Goal: Task Accomplishment & Management: Manage account settings

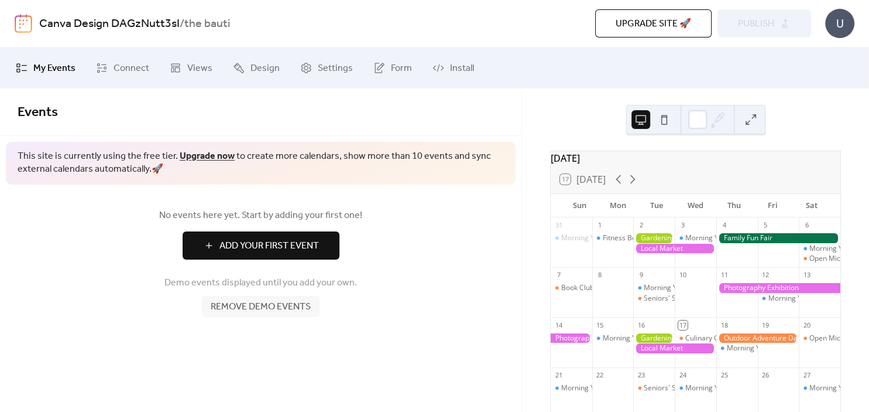
click at [659, 252] on div at bounding box center [674, 249] width 83 height 10
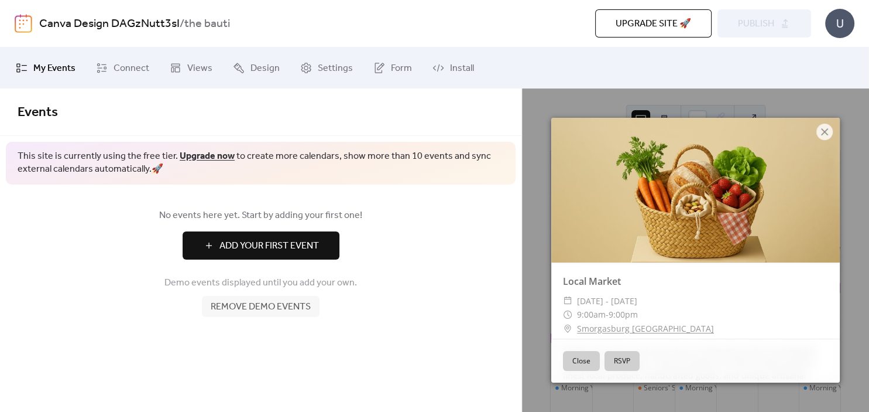
click at [583, 362] on button "Close" at bounding box center [581, 361] width 37 height 20
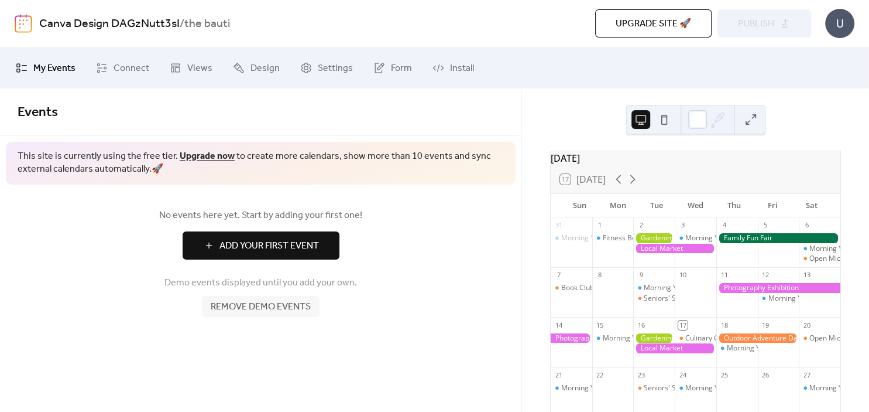
click at [664, 243] on div at bounding box center [654, 238] width 42 height 10
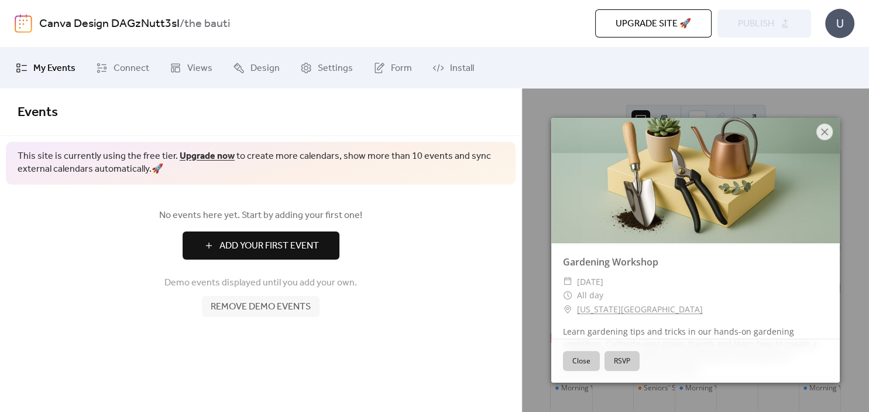
scroll to position [66, 0]
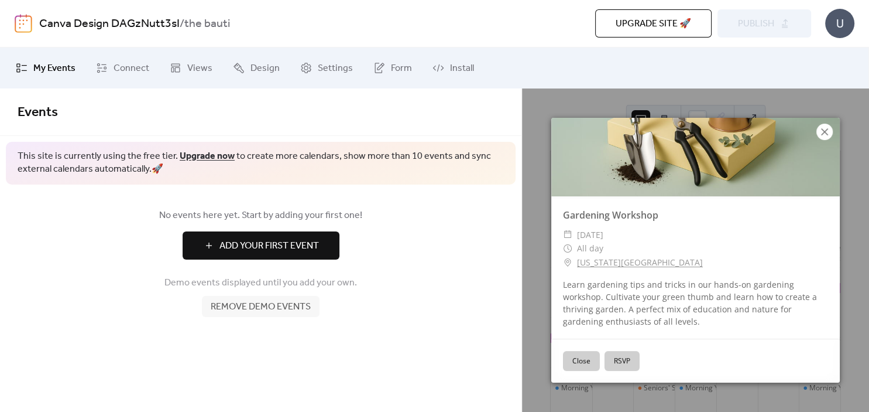
click at [827, 138] on icon at bounding box center [825, 132] width 14 height 14
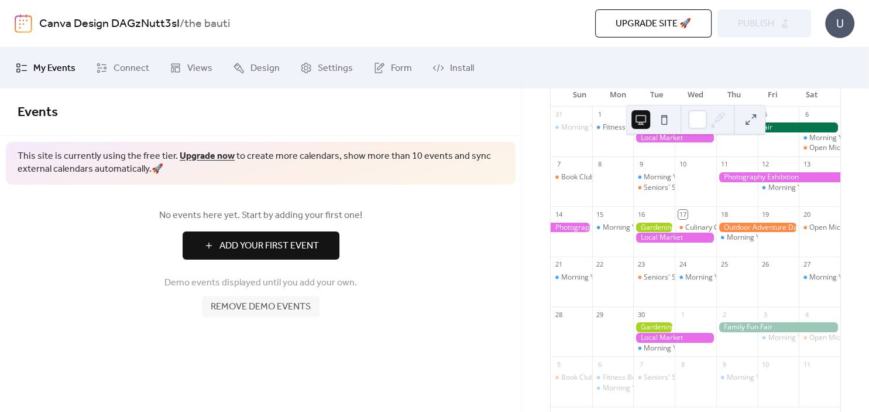
scroll to position [109, 0]
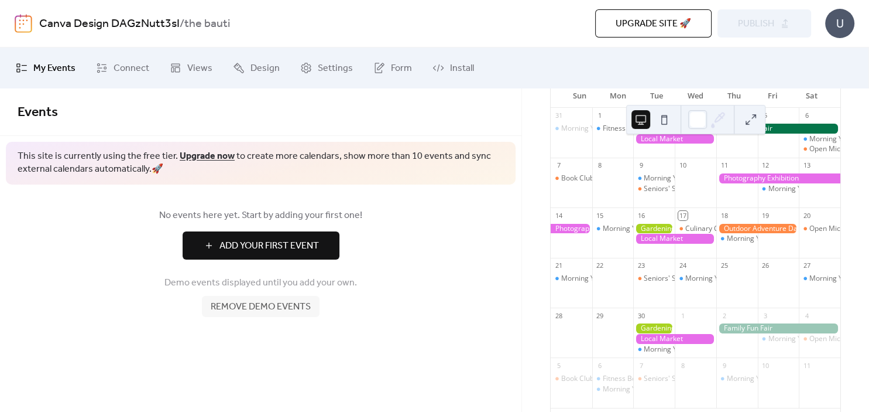
click at [696, 203] on div at bounding box center [696, 188] width 42 height 30
click at [657, 183] on div "Morning Yoga Bliss" at bounding box center [675, 178] width 63 height 10
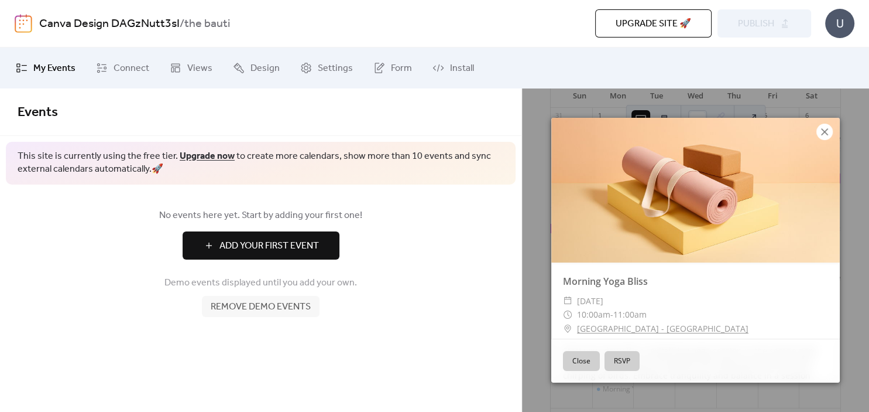
click at [831, 131] on icon at bounding box center [825, 132] width 14 height 14
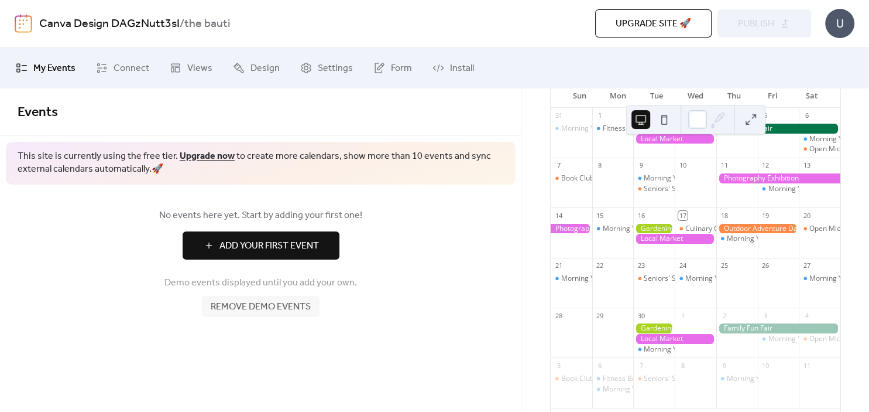
click at [715, 121] on icon at bounding box center [719, 117] width 9 height 9
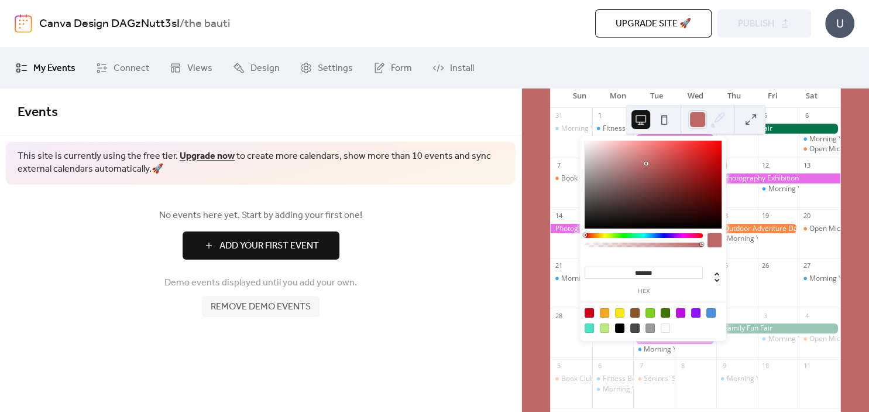
click at [646, 163] on div at bounding box center [653, 185] width 137 height 88
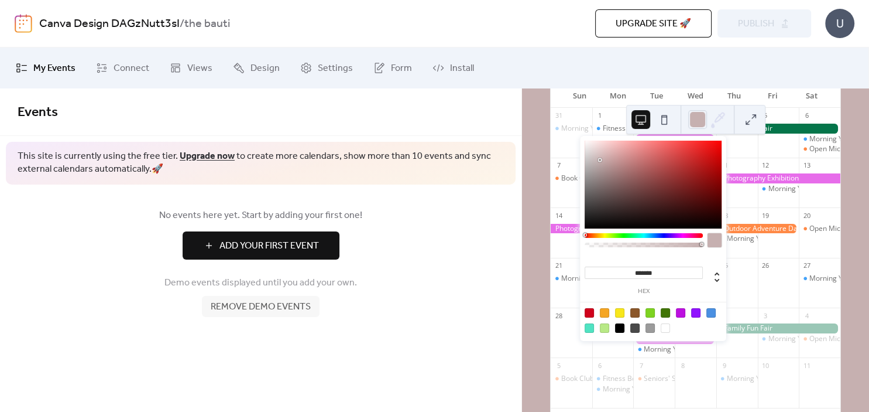
click at [601, 160] on div at bounding box center [653, 185] width 137 height 88
click at [600, 146] on div at bounding box center [653, 185] width 137 height 88
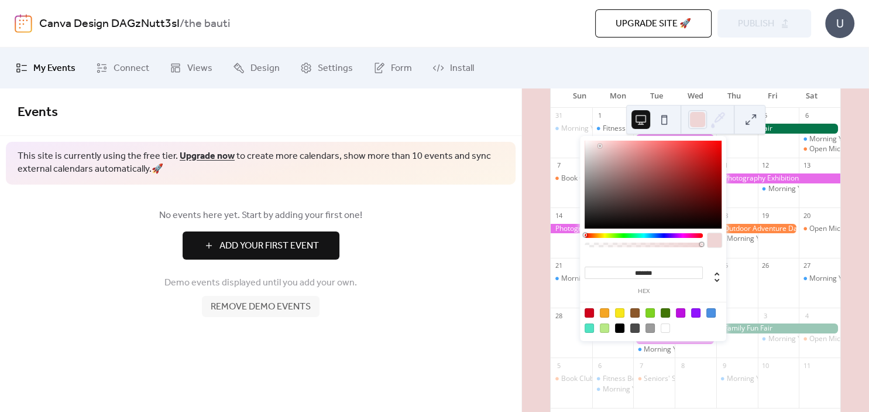
type input "*******"
click at [591, 144] on div at bounding box center [653, 185] width 137 height 88
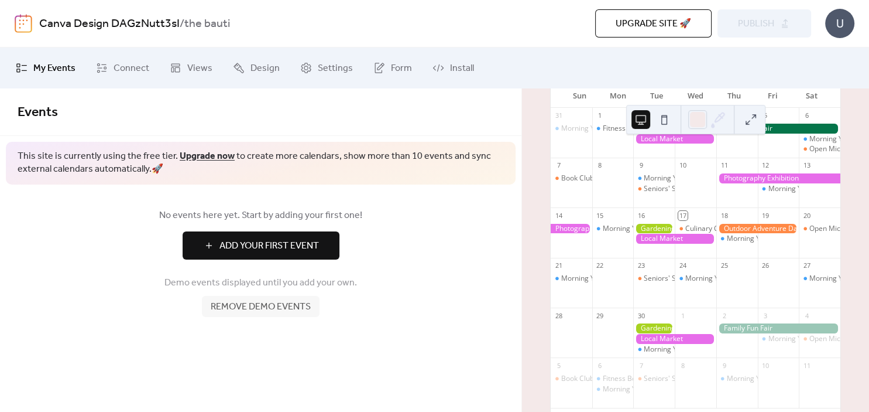
click at [474, 244] on link "Add Your First Event" at bounding box center [261, 245] width 486 height 28
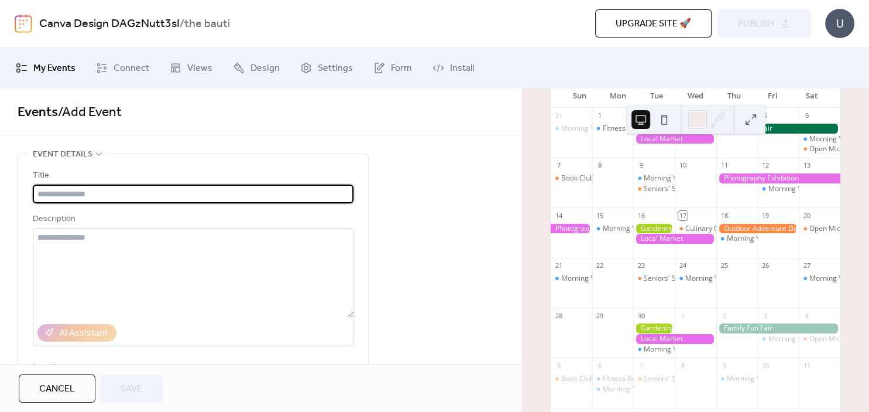
click at [270, 206] on div "Title Description AI Assistant Location Link to Google Maps Event color" at bounding box center [193, 317] width 321 height 297
click at [270, 202] on input "text" at bounding box center [193, 193] width 321 height 19
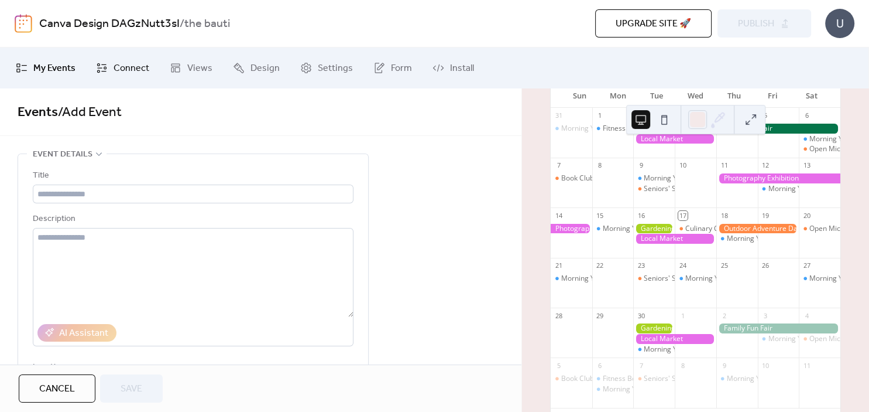
click at [135, 67] on span "Connect" at bounding box center [132, 68] width 36 height 14
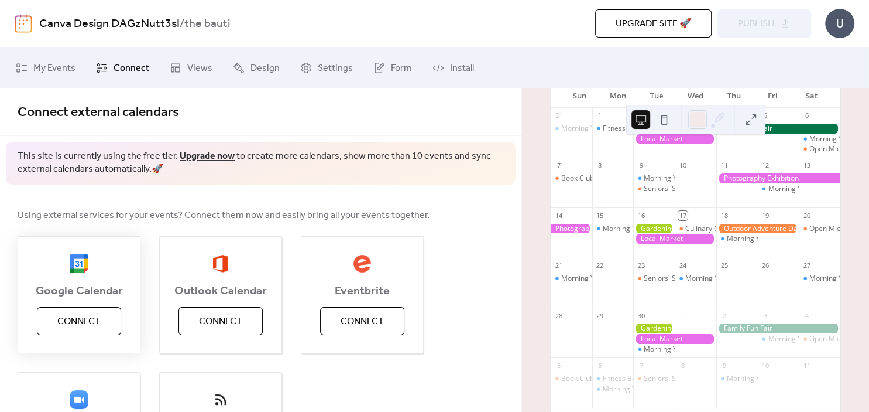
click at [104, 322] on button "Connect" at bounding box center [79, 321] width 84 height 28
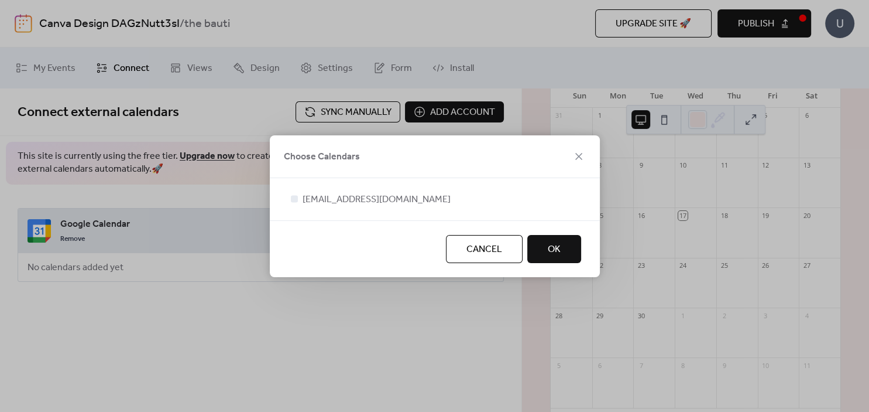
click at [561, 245] on button "OK" at bounding box center [554, 249] width 54 height 28
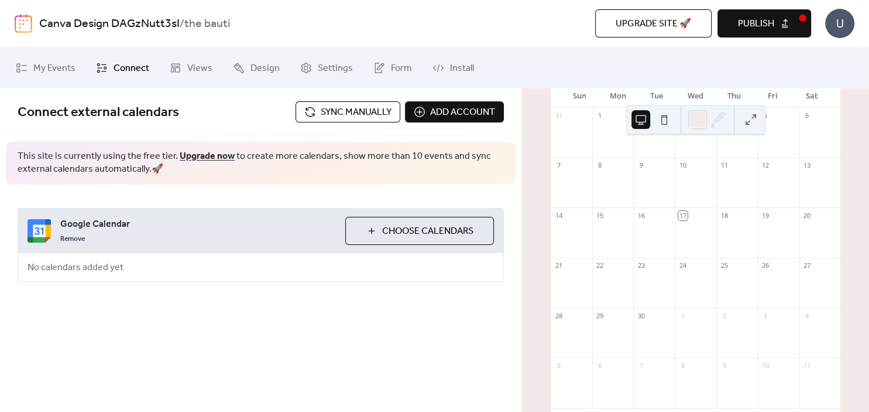
click at [617, 193] on div at bounding box center [613, 188] width 42 height 30
drag, startPoint x: 617, startPoint y: 193, endPoint x: 727, endPoint y: 244, distance: 121.3
click at [727, 244] on div "31 1 2 3 4 5 6 7 8 9 10 11 12 13 14 15 16 17 18 19 20 21 22 23 24 25 26 27 28 2…" at bounding box center [696, 262] width 290 height 309
click at [423, 285] on div "Google Calendar Remove Choose Calendars No calendars added yet" at bounding box center [261, 244] width 522 height 121
click at [481, 112] on span "Add account" at bounding box center [462, 112] width 65 height 14
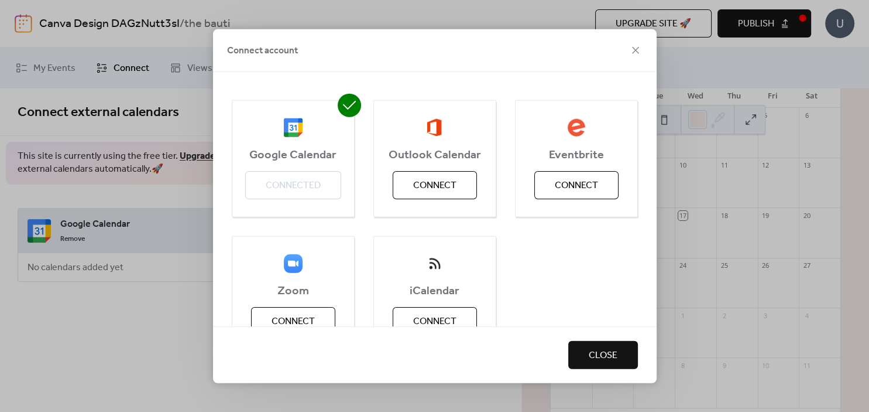
click at [590, 350] on span "Close" at bounding box center [603, 355] width 29 height 14
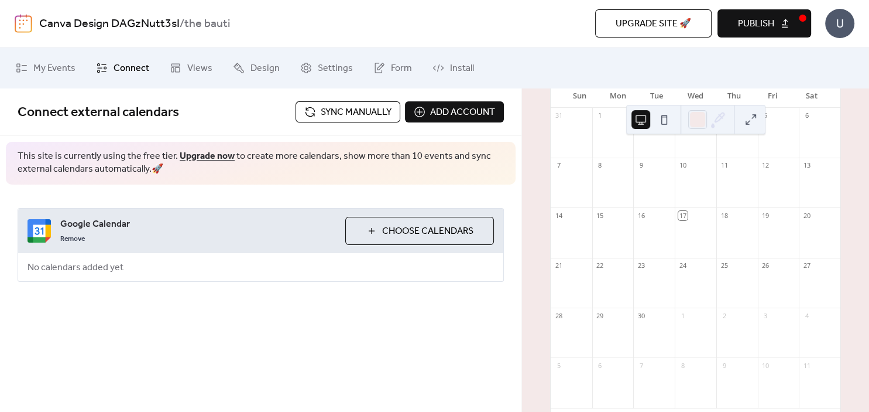
click at [388, 235] on span "Choose Calendars" at bounding box center [427, 231] width 91 height 14
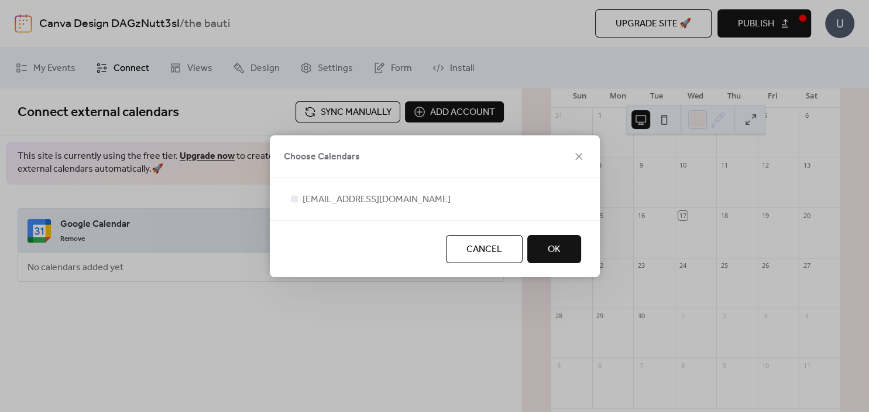
click at [551, 252] on span "OK" at bounding box center [554, 249] width 13 height 14
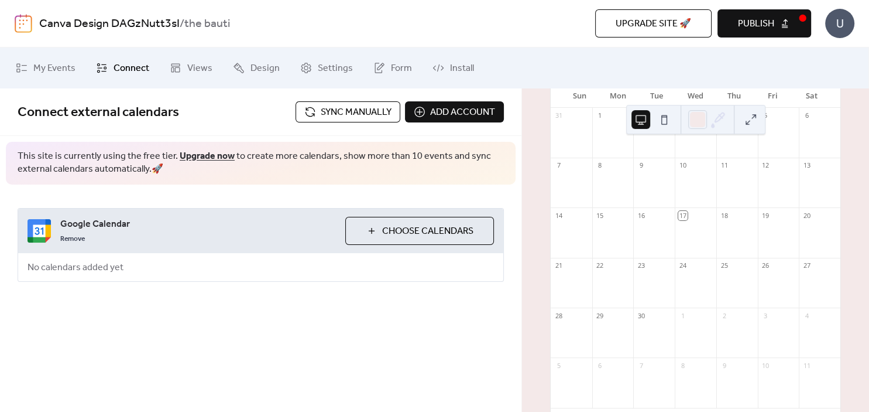
click at [217, 281] on div "Google Calendar Remove Choose Calendars No calendars added yet" at bounding box center [261, 244] width 522 height 121
click at [736, 271] on div "25" at bounding box center [738, 266] width 42 height 16
drag, startPoint x: 736, startPoint y: 270, endPoint x: 607, endPoint y: 160, distance: 169.9
click at [607, 161] on div "31 1 2 3 4 5 6 7 8 9 10 11 12 13 14 15 16 17 18 19 20 21 22 23 24 25 26 27 28 2…" at bounding box center [696, 262] width 290 height 309
click at [432, 326] on div "Connect external calendars Sync manually Add account This site is currently usi…" at bounding box center [261, 208] width 522 height 240
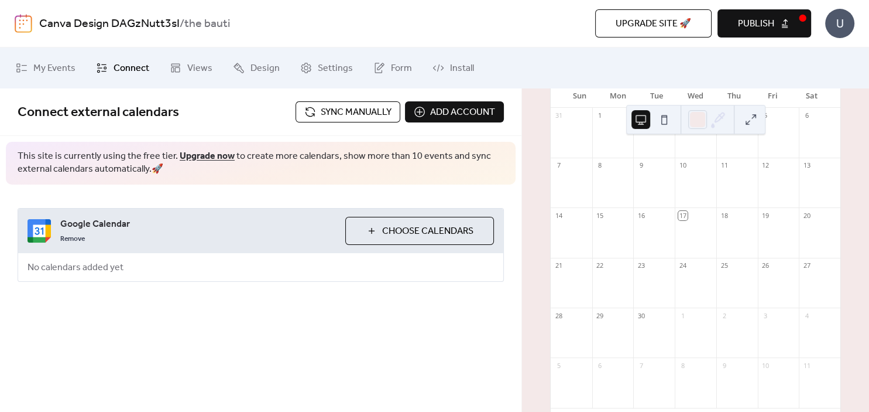
click at [780, 26] on button "Publish" at bounding box center [765, 23] width 94 height 28
click at [780, 26] on div "Upgrade site 🚀 Preview Publish" at bounding box center [613, 23] width 395 height 28
click at [844, 31] on div "U" at bounding box center [839, 23] width 29 height 29
click at [666, 70] on ul "My Events Connect Views Design Settings Form Install" at bounding box center [434, 68] width 855 height 32
click at [459, 112] on span "Add account" at bounding box center [462, 112] width 65 height 14
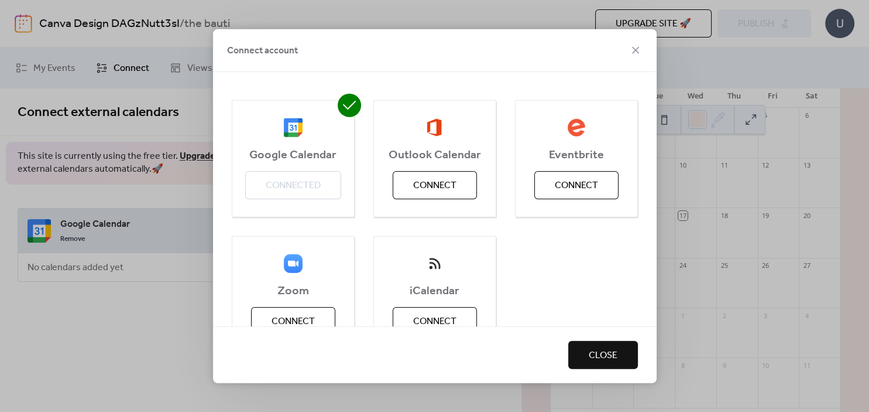
scroll to position [54, 0]
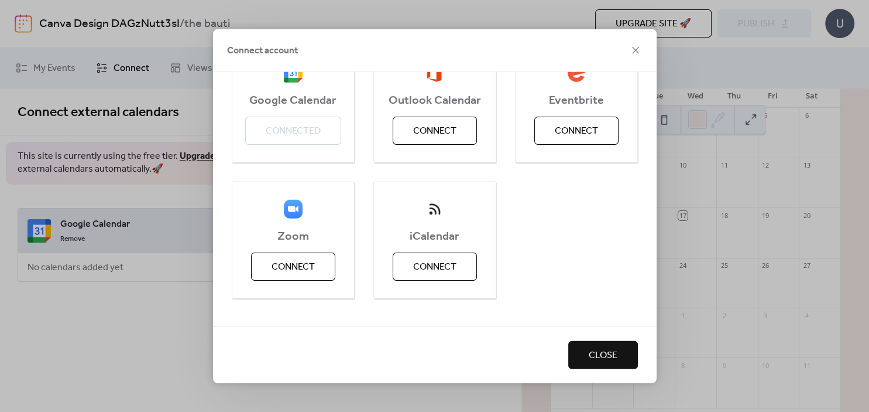
click at [638, 59] on div "Connect account" at bounding box center [435, 50] width 444 height 43
click at [635, 52] on icon at bounding box center [636, 50] width 14 height 14
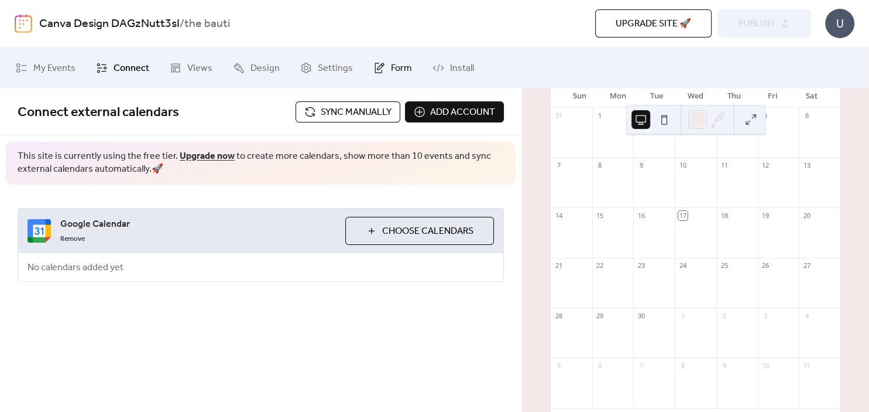
click at [397, 69] on span "Form" at bounding box center [401, 68] width 21 height 14
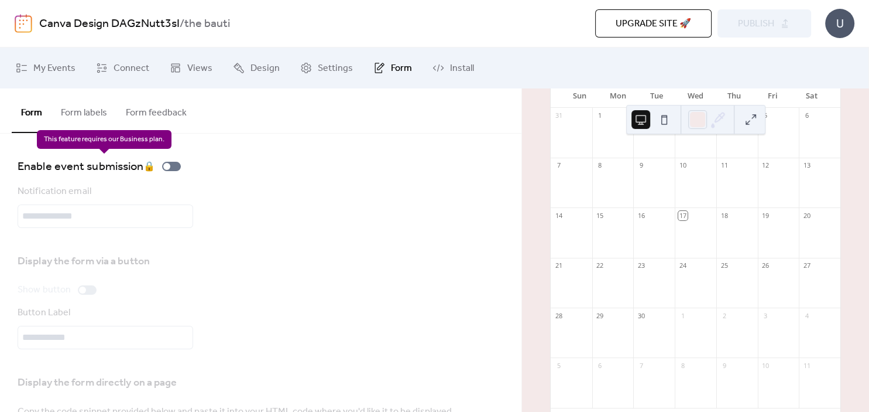
click at [172, 167] on div "Enable event submission 🔒" at bounding box center [102, 166] width 168 height 19
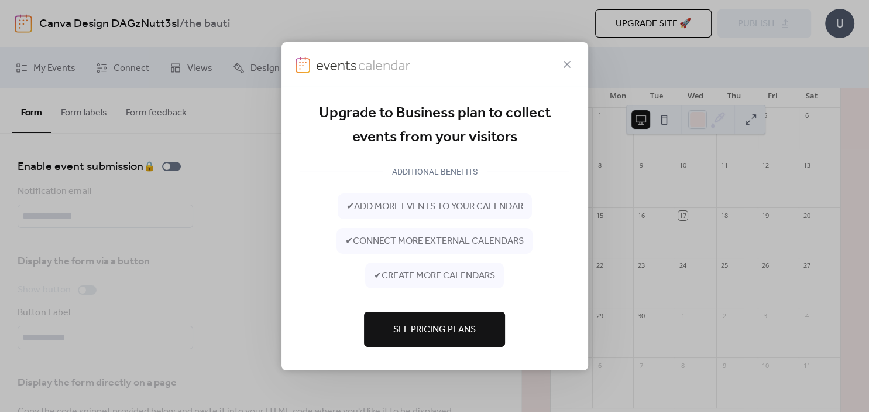
click at [418, 323] on span "See Pricing Plans" at bounding box center [434, 330] width 83 height 14
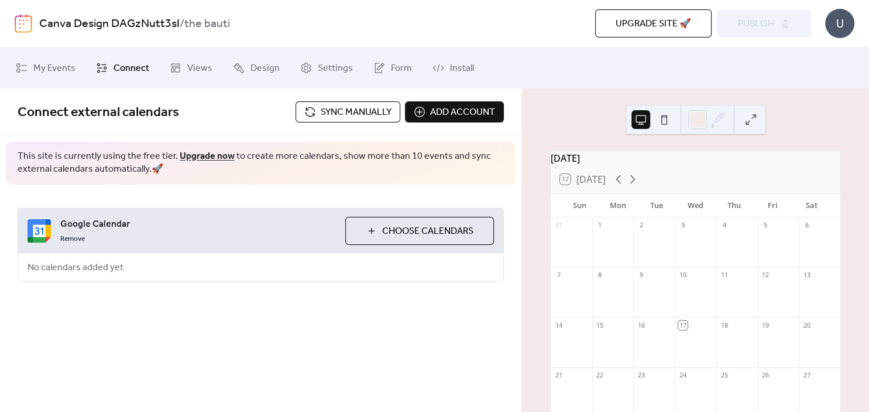
click at [663, 309] on div at bounding box center [654, 298] width 42 height 30
click at [632, 185] on icon at bounding box center [633, 179] width 14 height 14
click at [619, 186] on icon at bounding box center [619, 179] width 14 height 14
